Goal: Navigation & Orientation: Find specific page/section

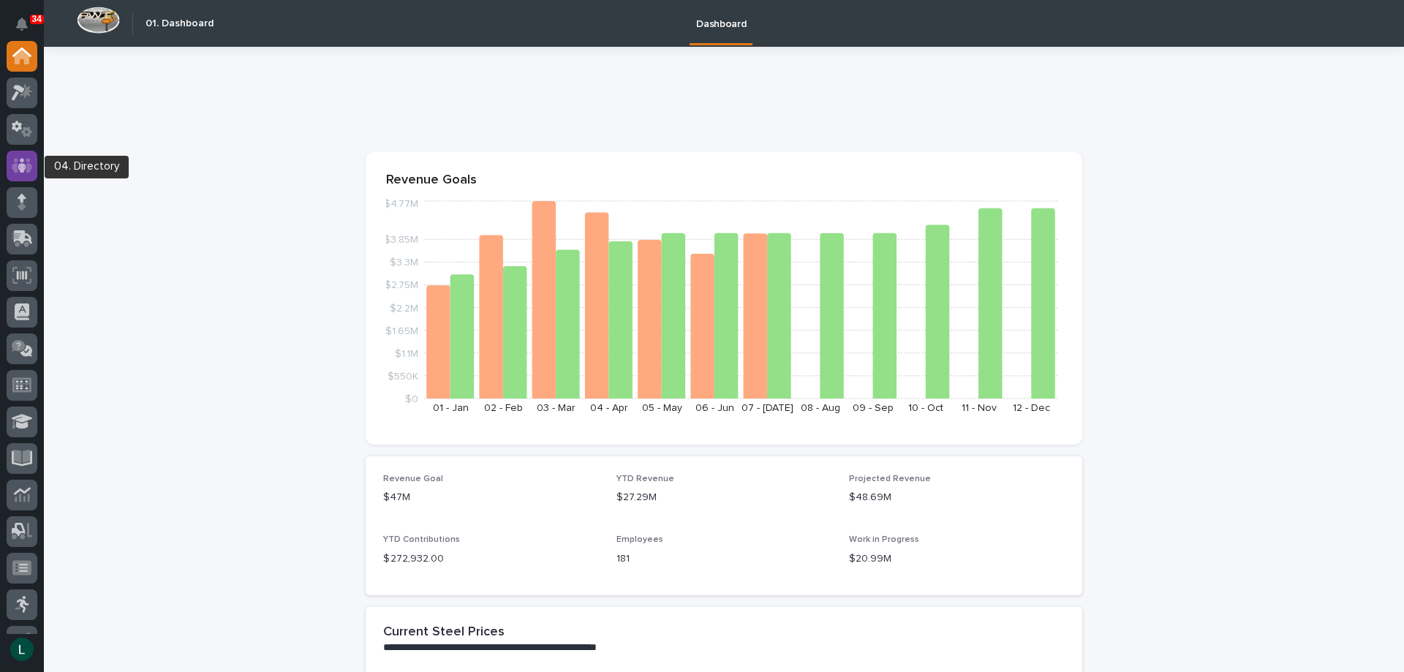
click at [25, 159] on icon at bounding box center [22, 165] width 21 height 17
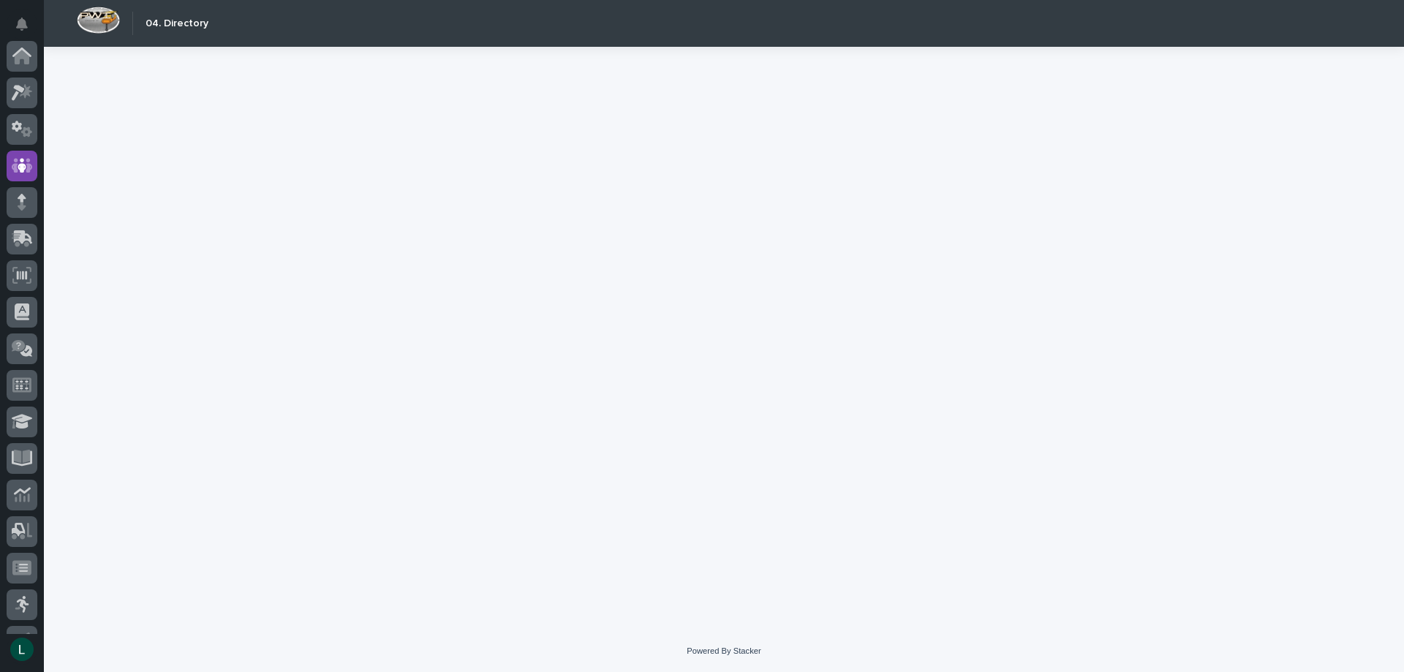
scroll to position [110, 0]
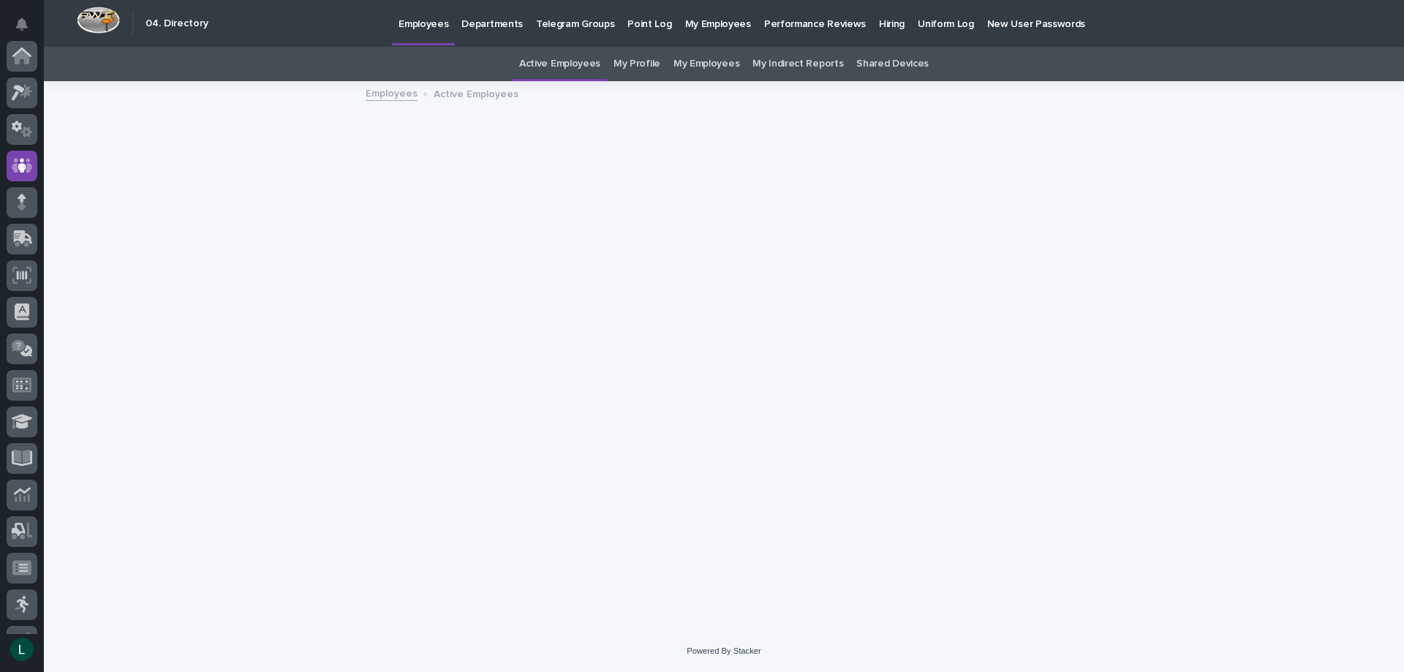
scroll to position [110, 0]
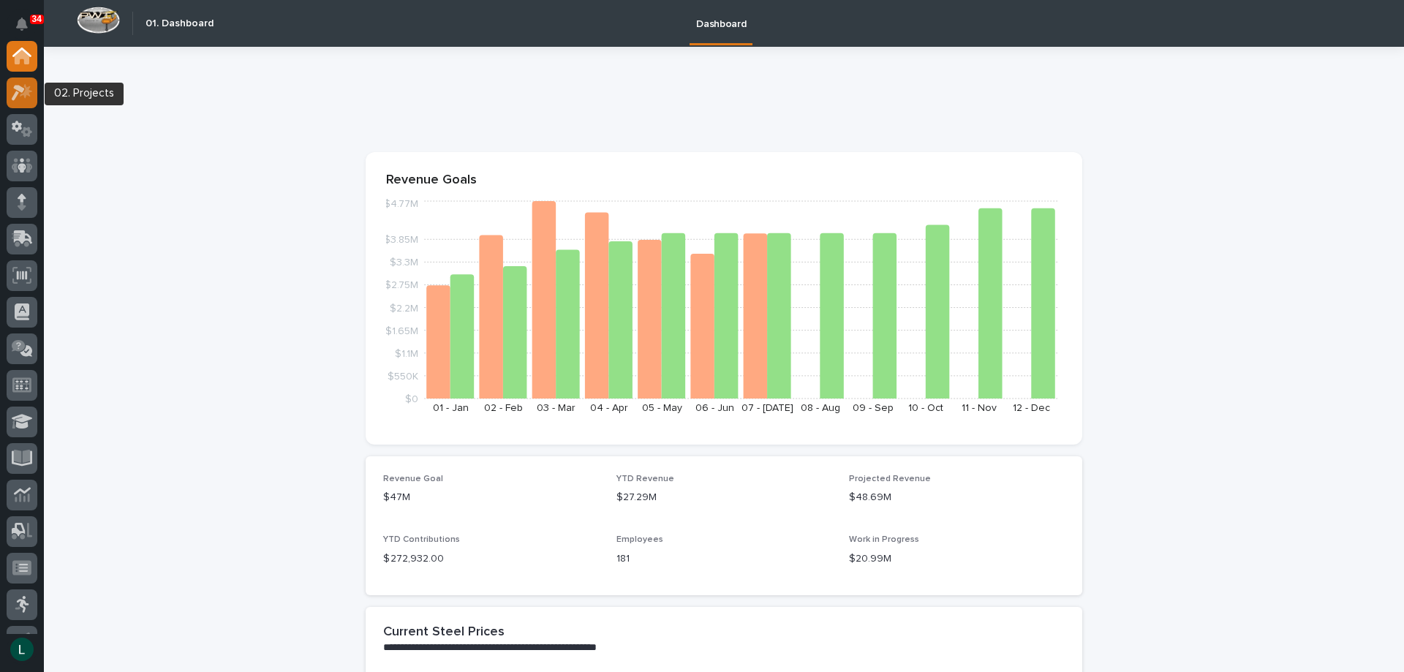
click at [25, 89] on icon at bounding box center [22, 92] width 21 height 17
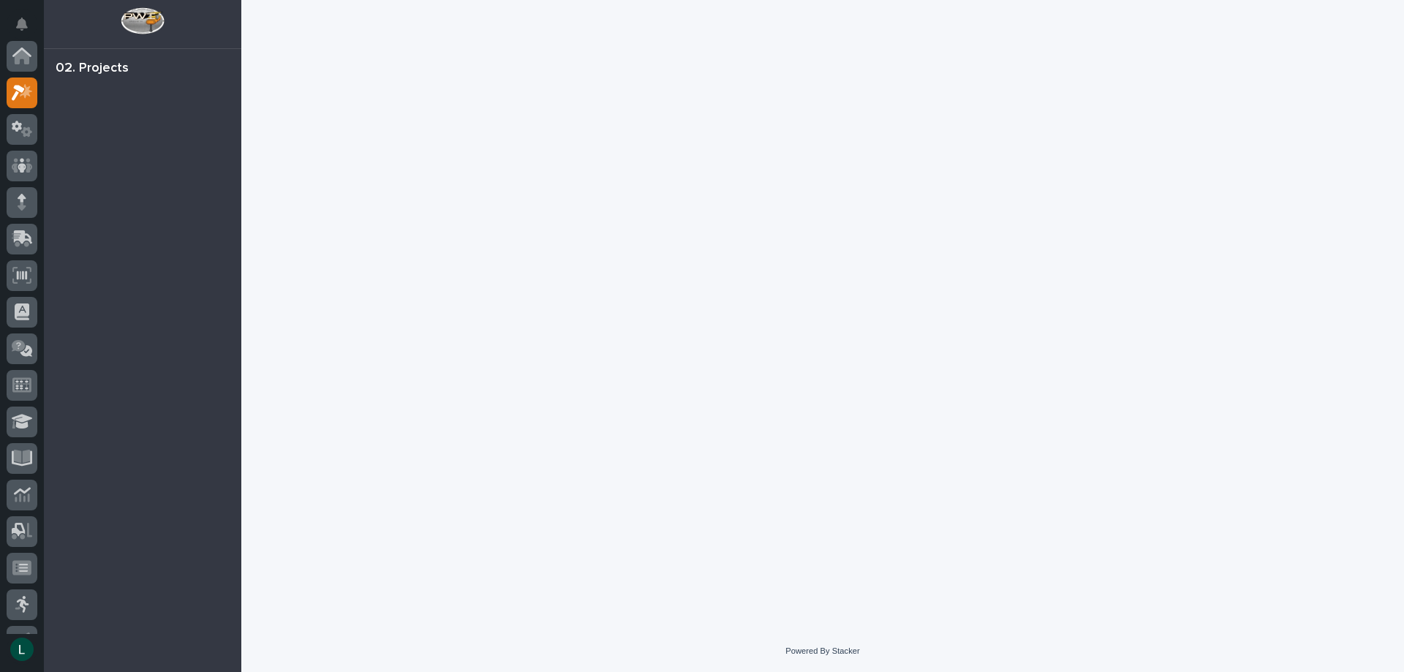
scroll to position [37, 0]
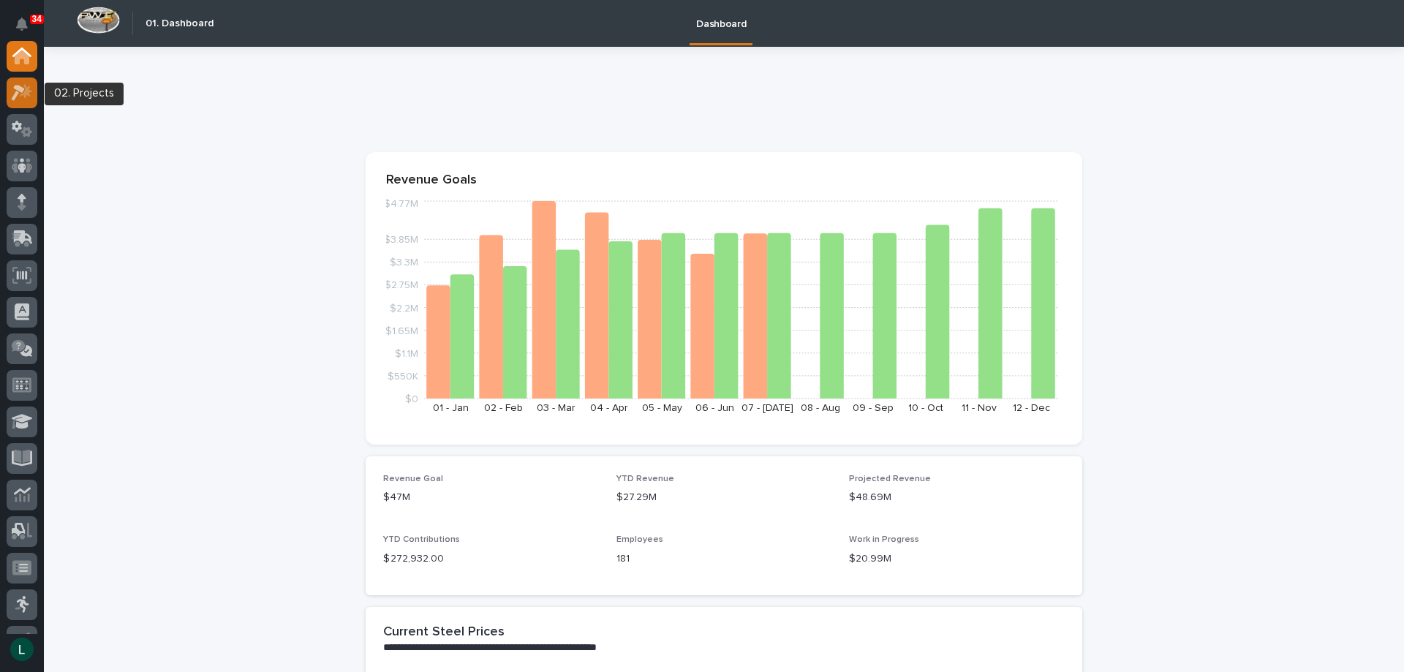
click at [27, 92] on icon at bounding box center [26, 90] width 12 height 15
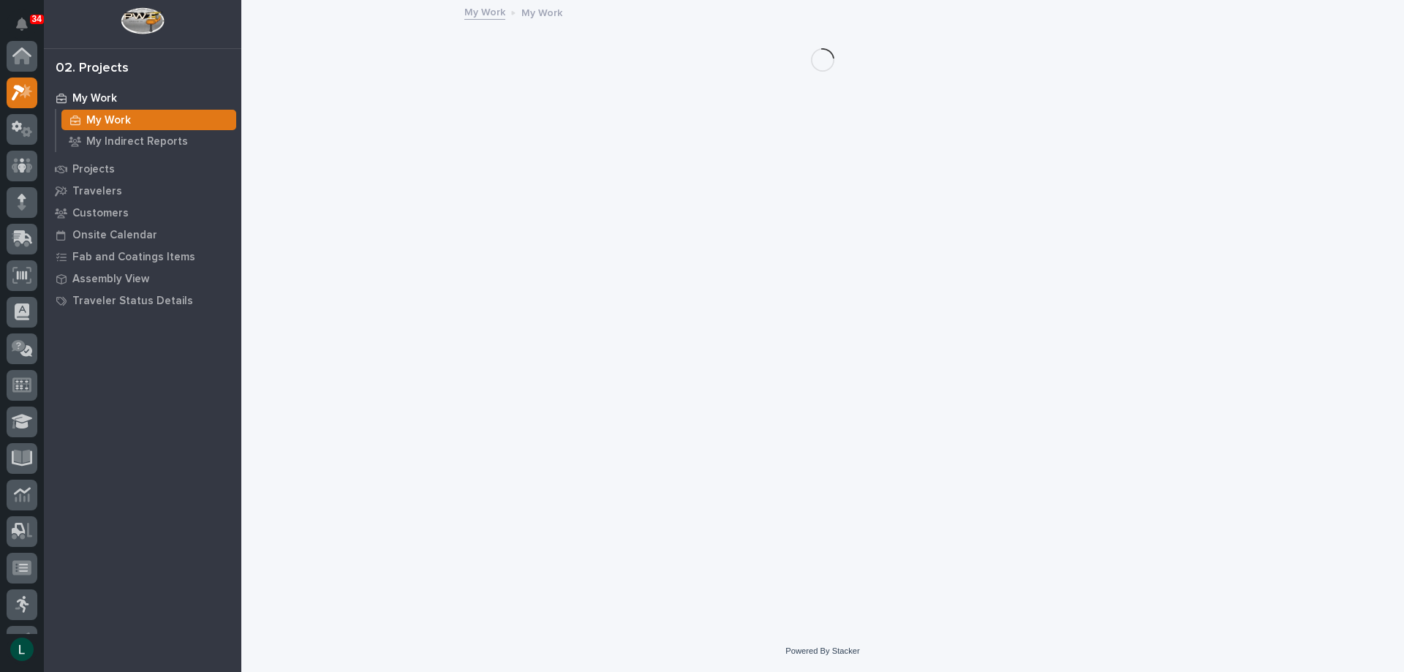
scroll to position [37, 0]
